Goal: Information Seeking & Learning: Learn about a topic

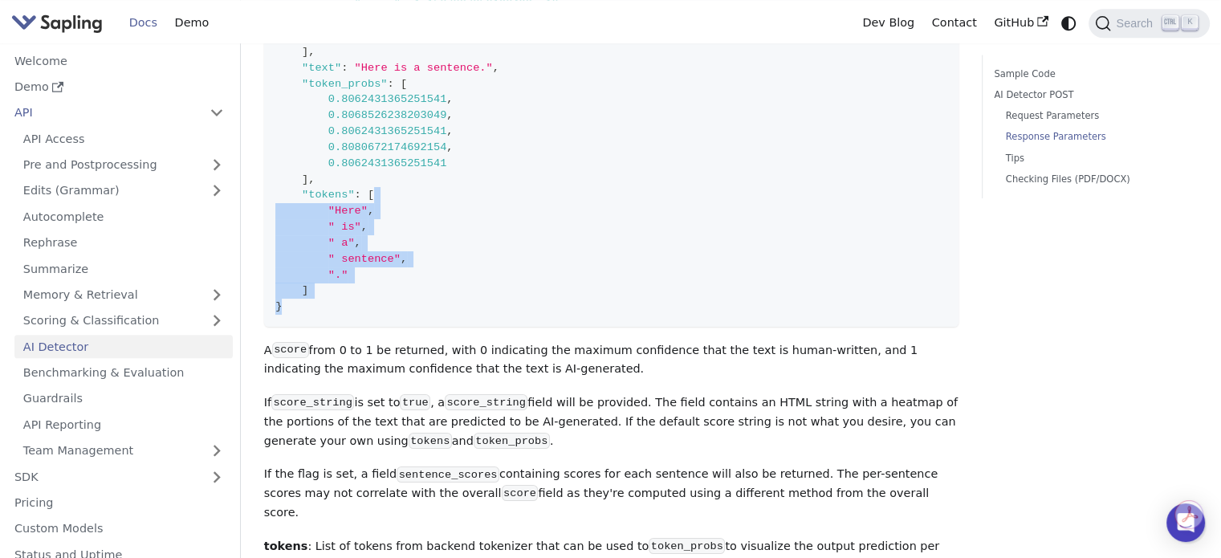
scroll to position [1364, 0]
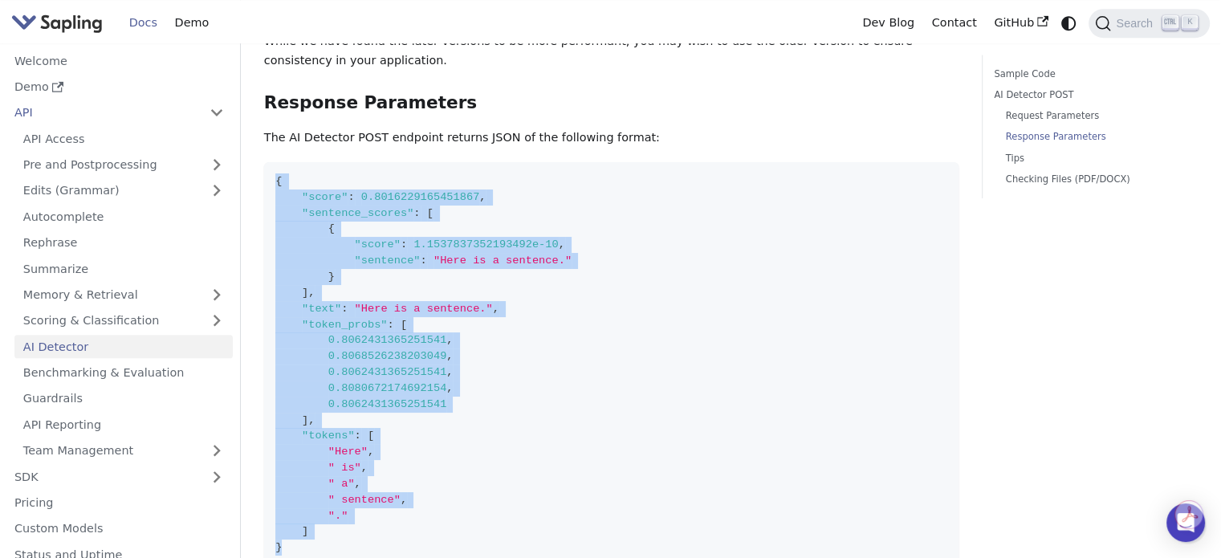
drag, startPoint x: 289, startPoint y: 323, endPoint x: 258, endPoint y: 203, distance: 124.2
click at [697, 238] on code "{ "score" : 0.8016229165451867 , "sentence_scores" : [ { "score" : 1.1537837352…" at bounding box center [611, 364] width 694 height 405
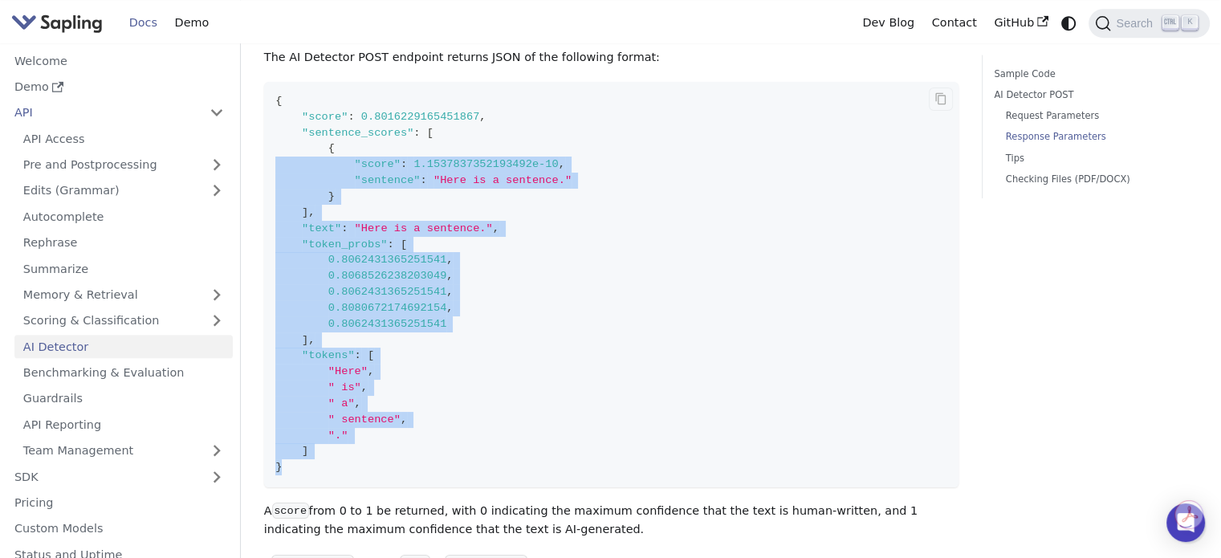
scroll to position [1284, 0]
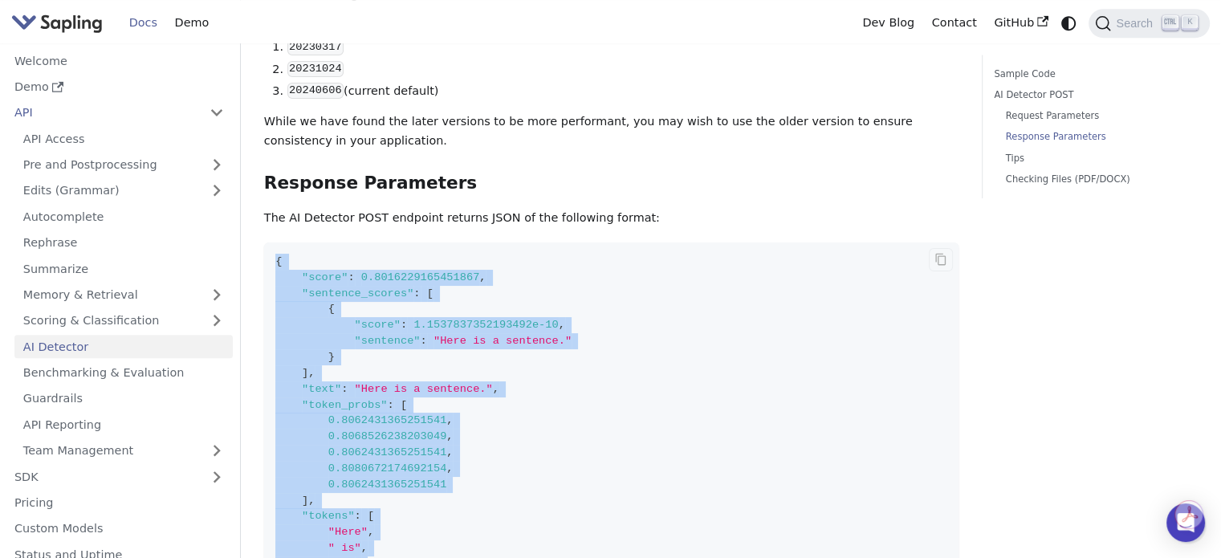
drag, startPoint x: 660, startPoint y: 240, endPoint x: 268, endPoint y: 280, distance: 394.5
click at [268, 280] on code "{ "score" : 0.8016229165451867 , "sentence_scores" : [ { "score" : 1.1537837352…" at bounding box center [611, 444] width 694 height 405
click at [624, 267] on code "{ "score" : 0.8016229165451867 , "sentence_scores" : [ { "score" : 1.1537837352…" at bounding box center [611, 444] width 694 height 405
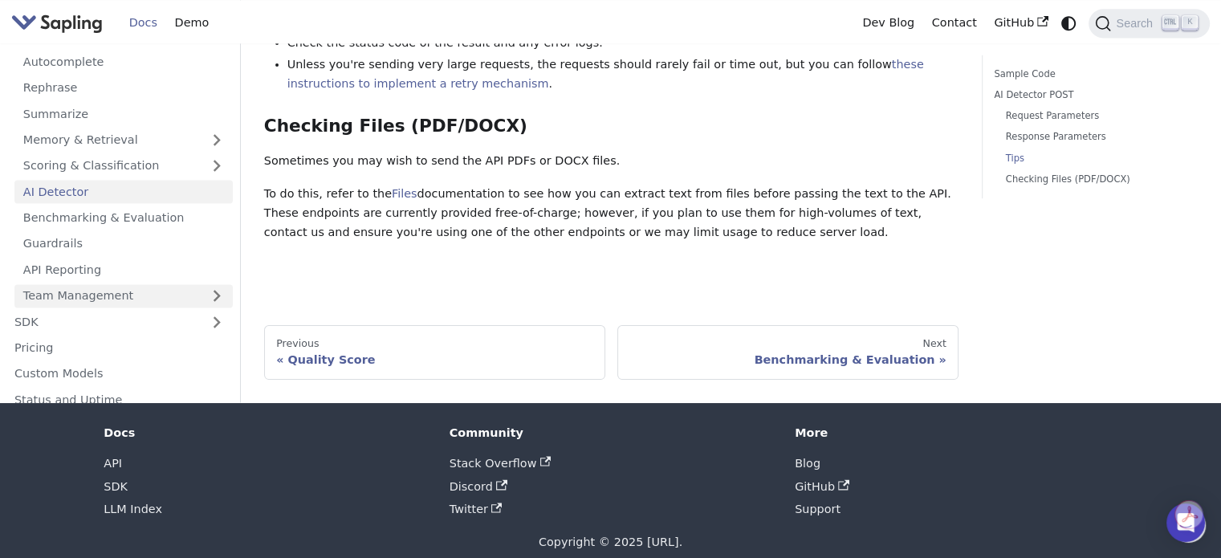
scroll to position [2177, 0]
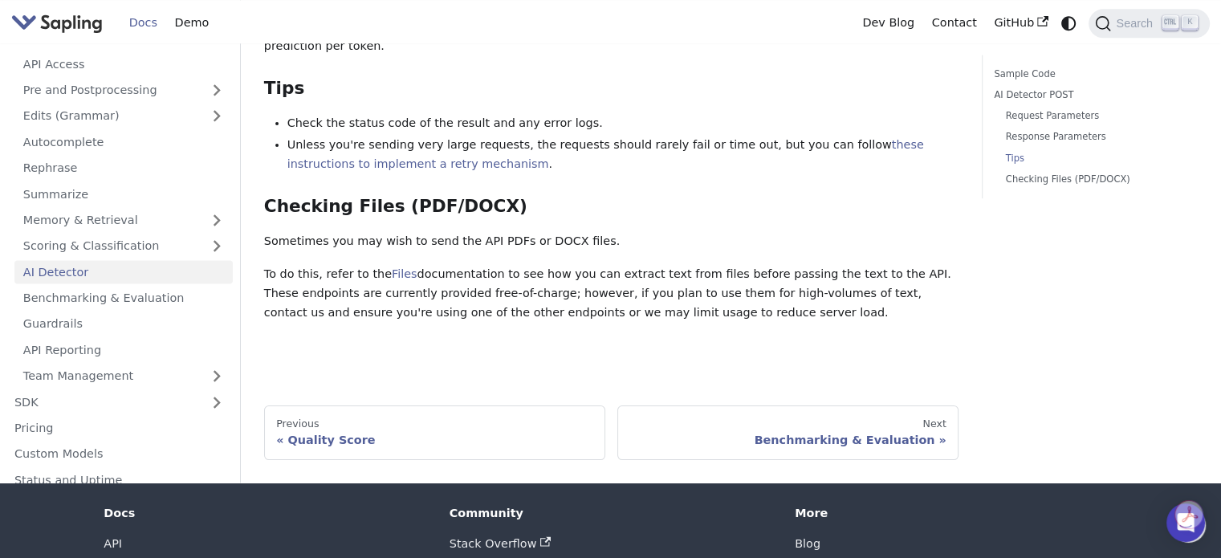
click at [59, 260] on link "AI Detector" at bounding box center [123, 271] width 218 height 23
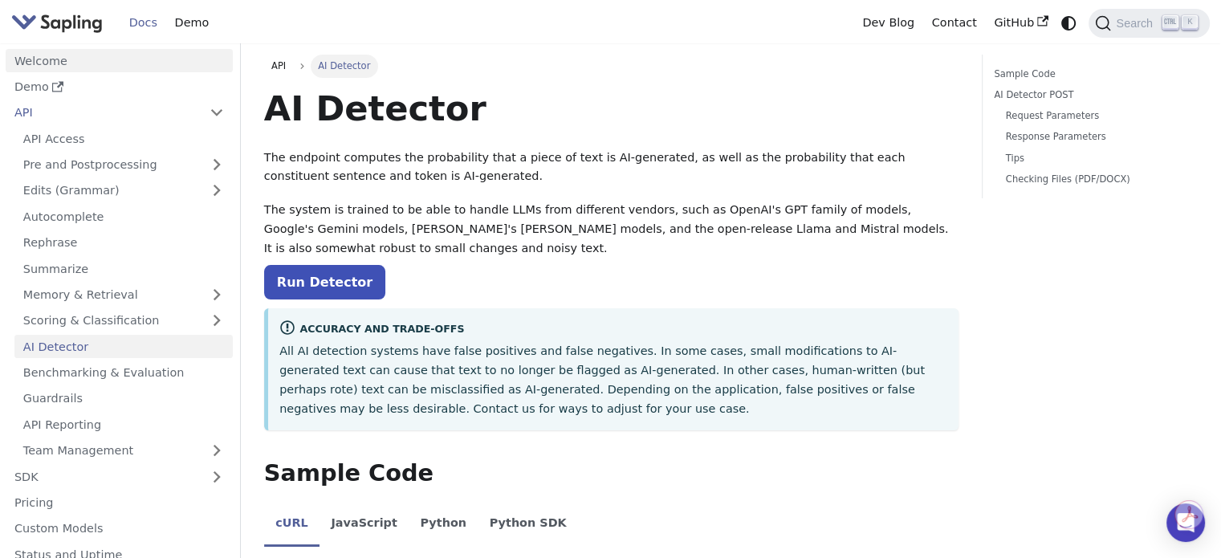
click at [80, 67] on link "Welcome" at bounding box center [119, 60] width 227 height 23
